Goal: Entertainment & Leisure: Consume media (video, audio)

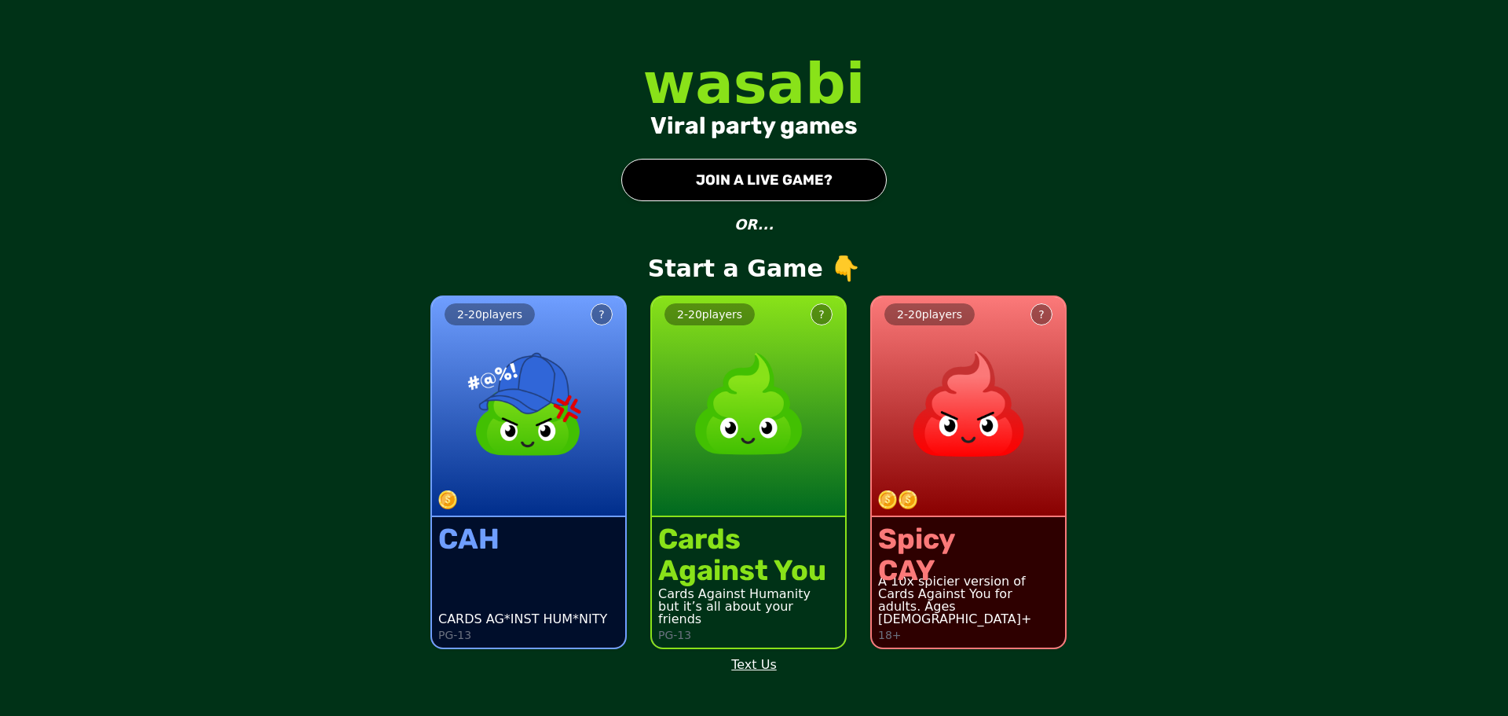
click at [729, 408] on img at bounding box center [748, 404] width 138 height 138
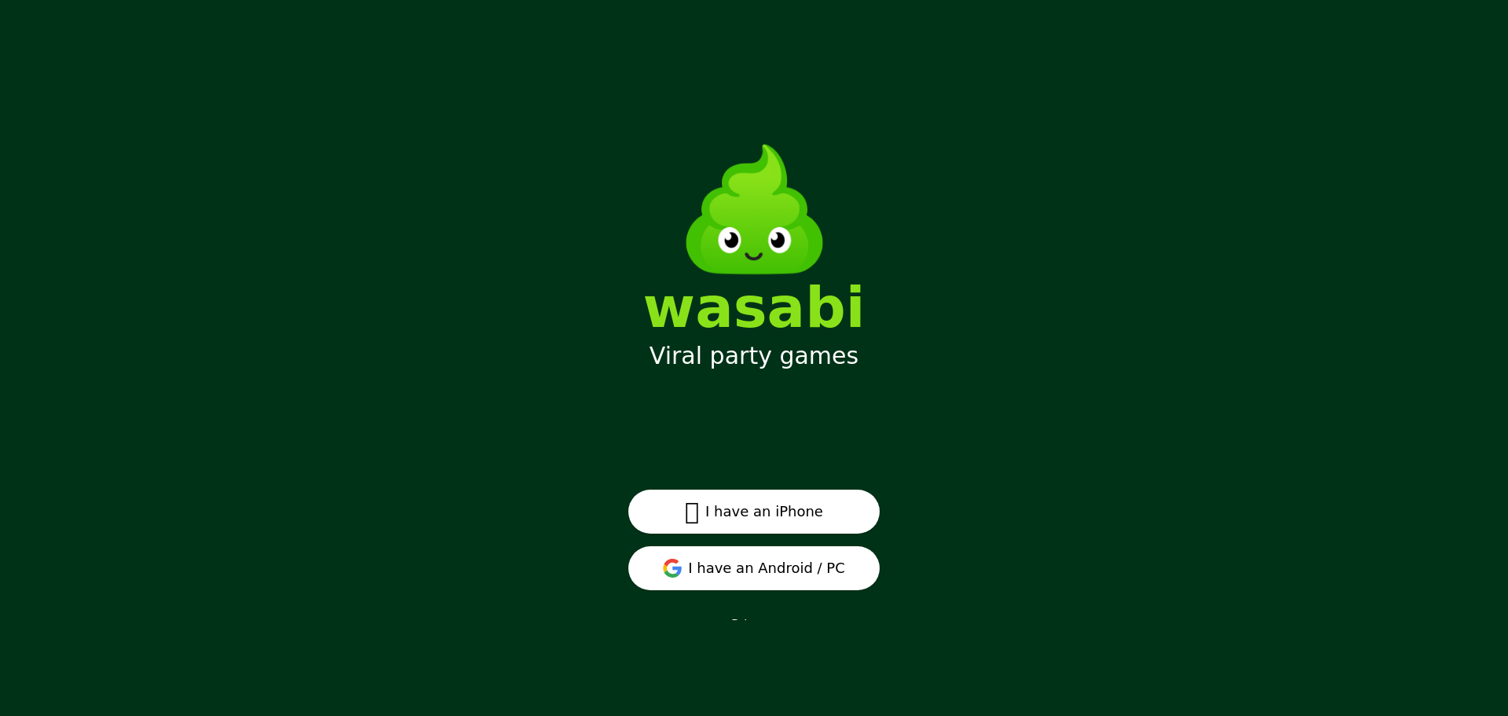
click at [811, 567] on button "I have an Android / PC" at bounding box center [753, 568] width 251 height 44
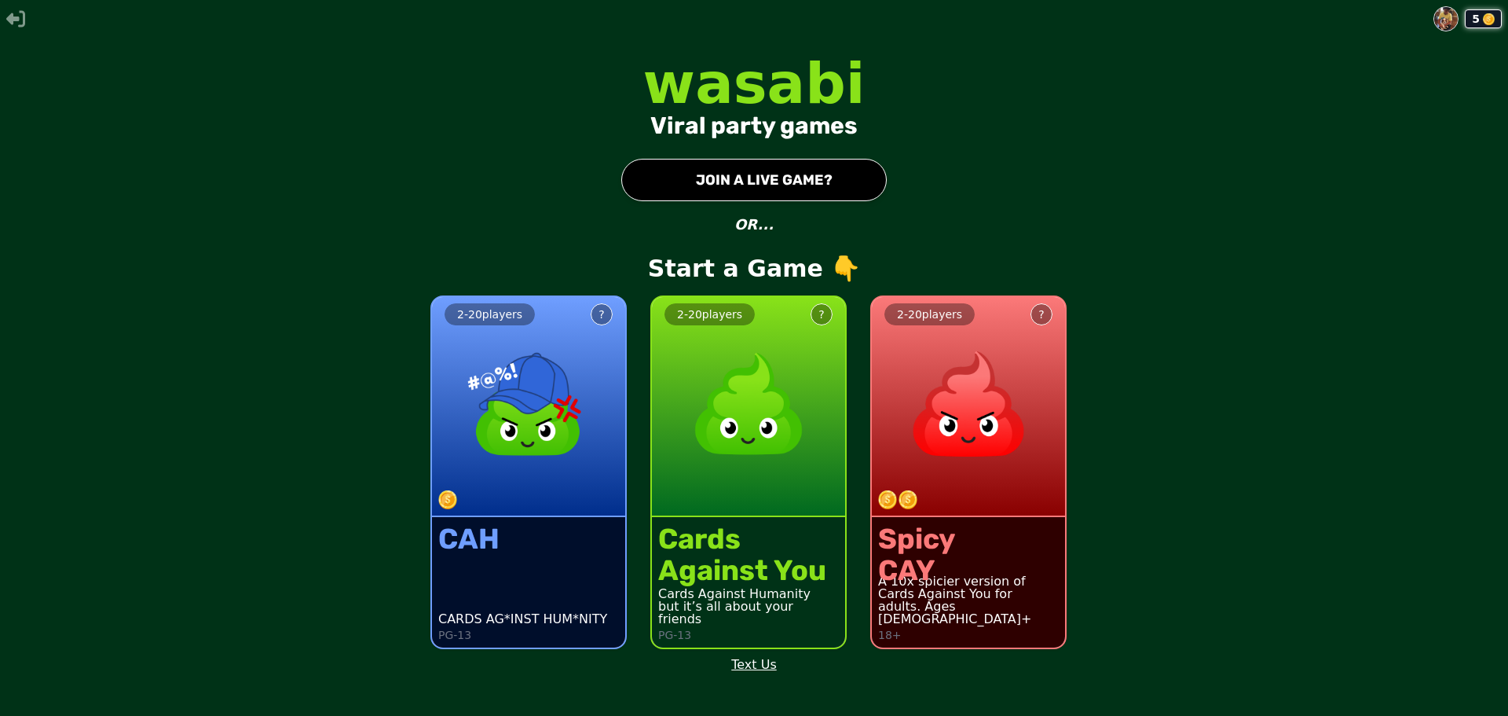
click at [729, 192] on button "● JOIN A LIVE GAME?" at bounding box center [753, 180] width 265 height 42
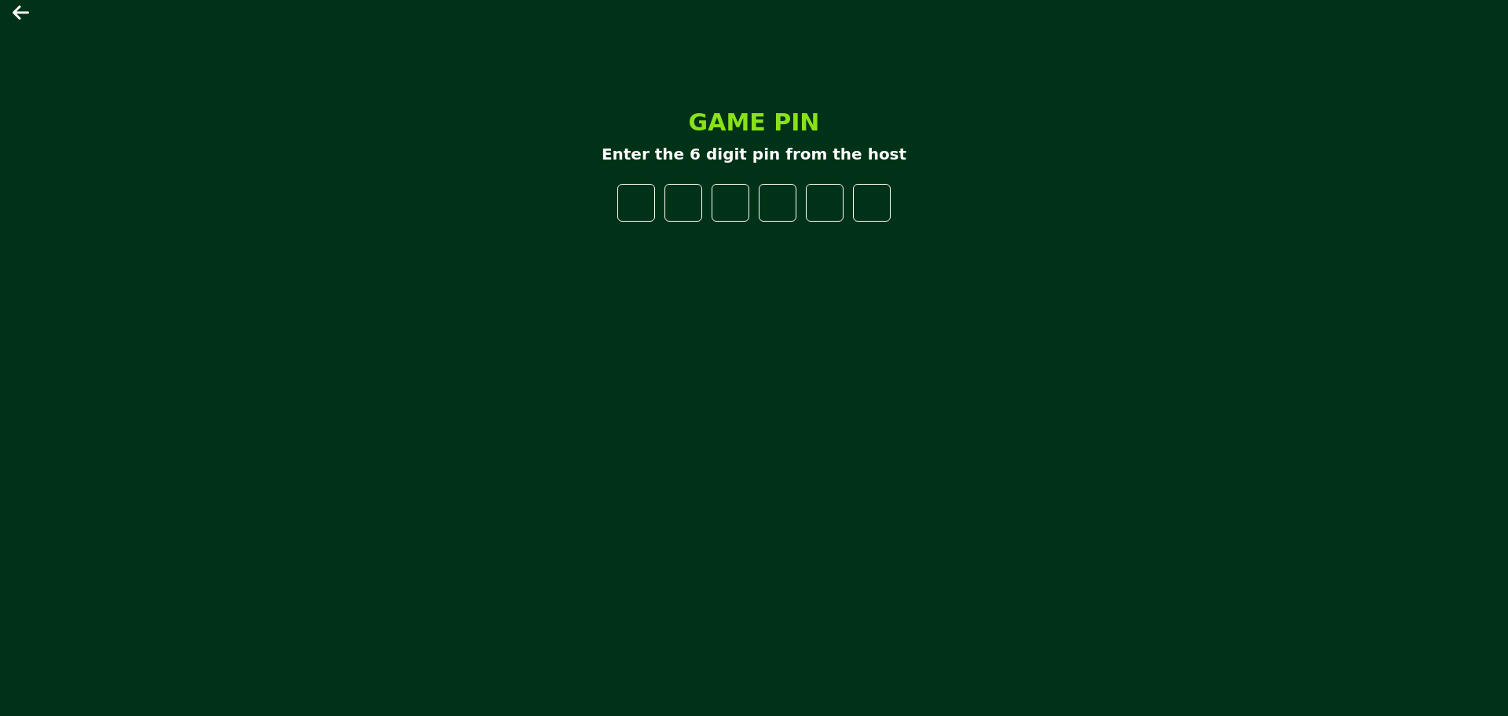
type input "*"
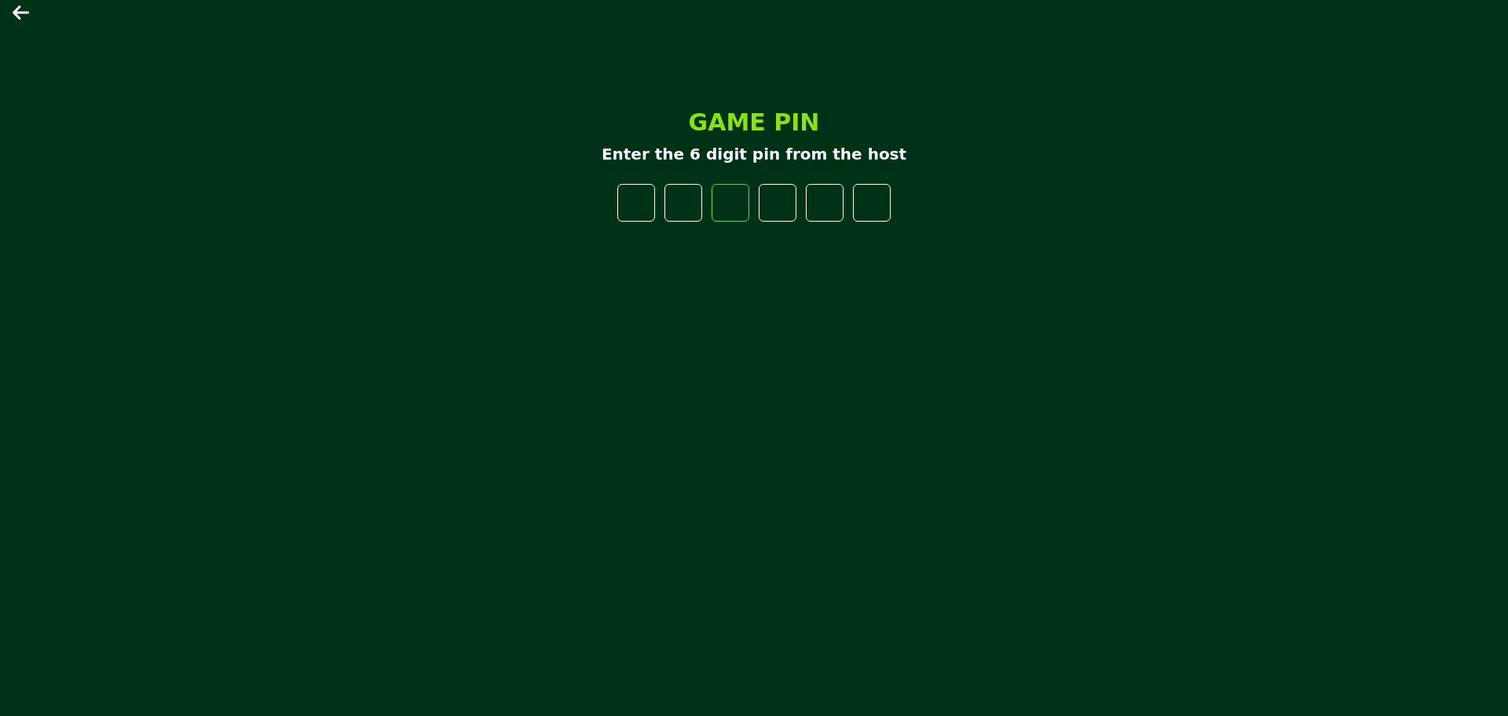
type input "*"
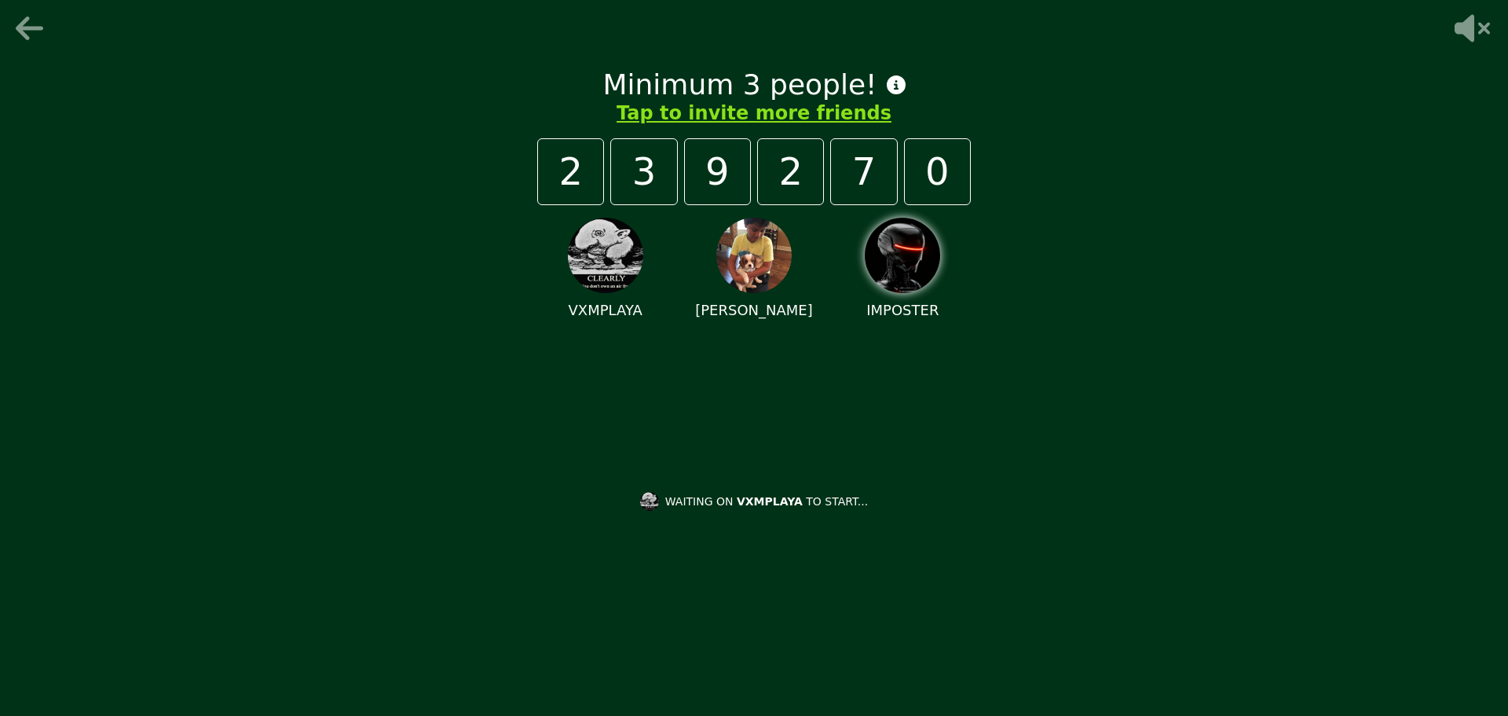
click at [818, 108] on button "Tap to invite more friends" at bounding box center [754, 113] width 275 height 25
click at [902, 282] on img at bounding box center [902, 255] width 75 height 75
